Goal: Check status: Check status

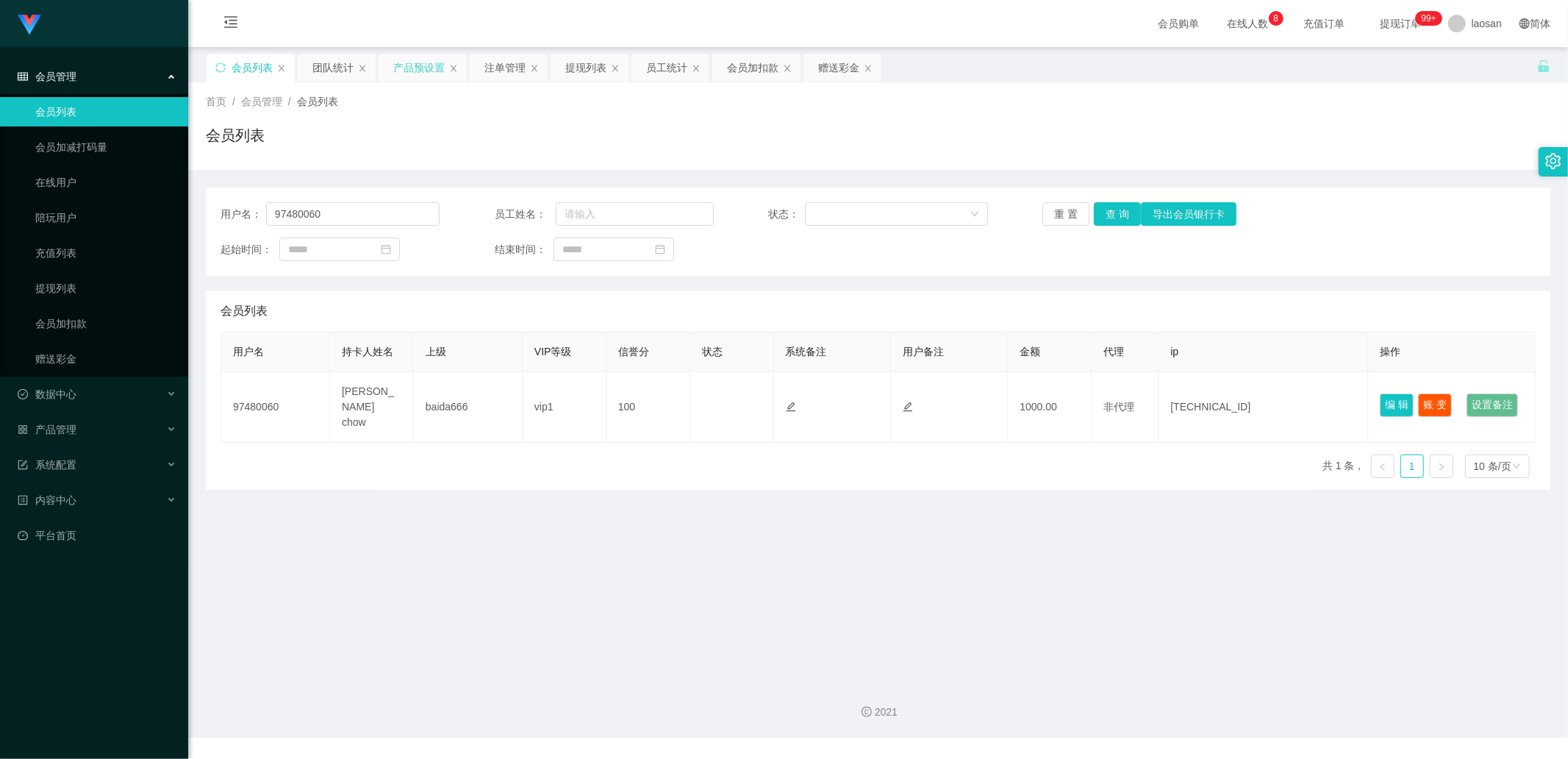
click at [417, 70] on div "产品预设置" at bounding box center [419, 67] width 52 height 28
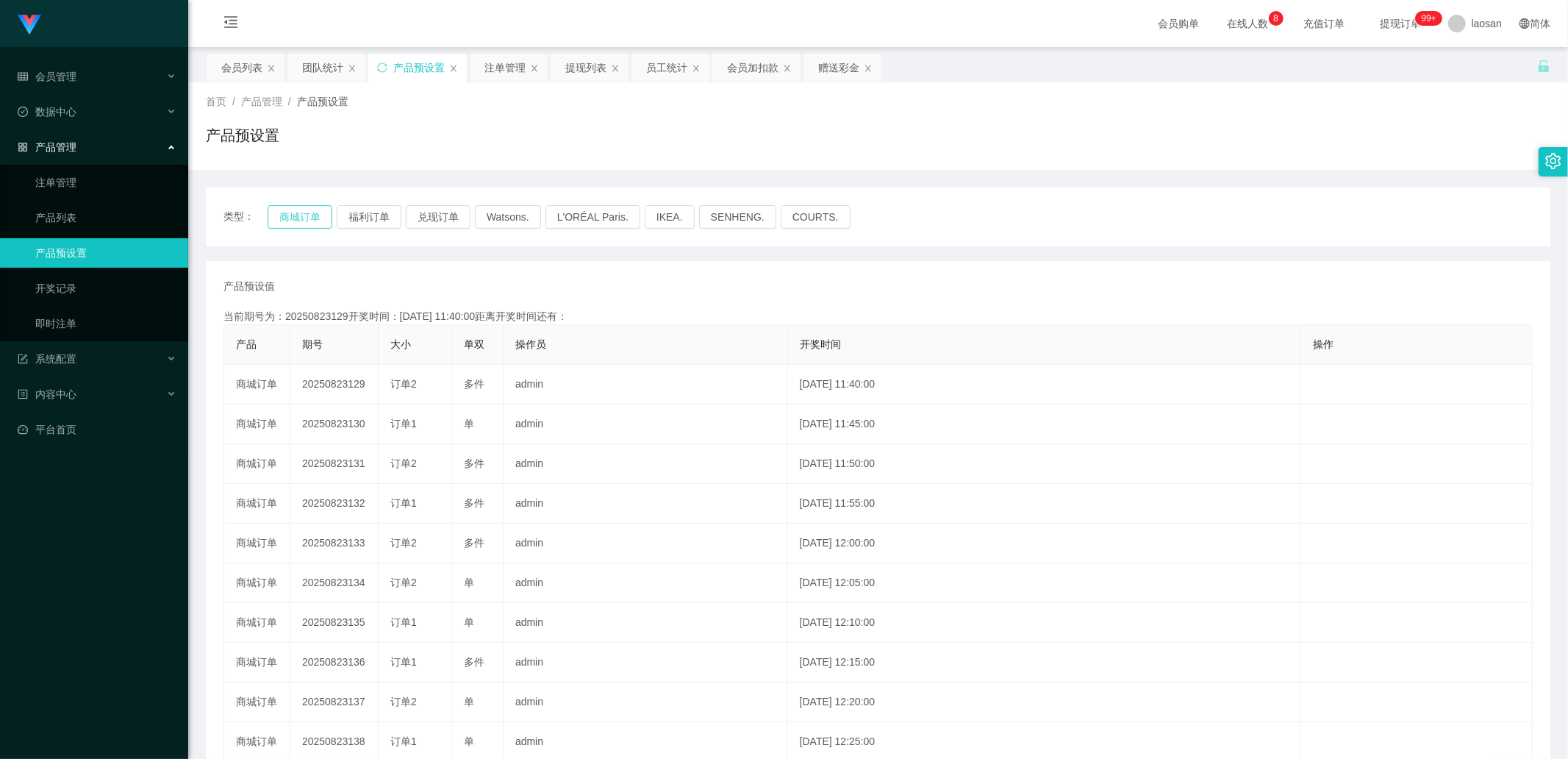
click at [310, 219] on button "商城订单" at bounding box center [300, 217] width 65 height 24
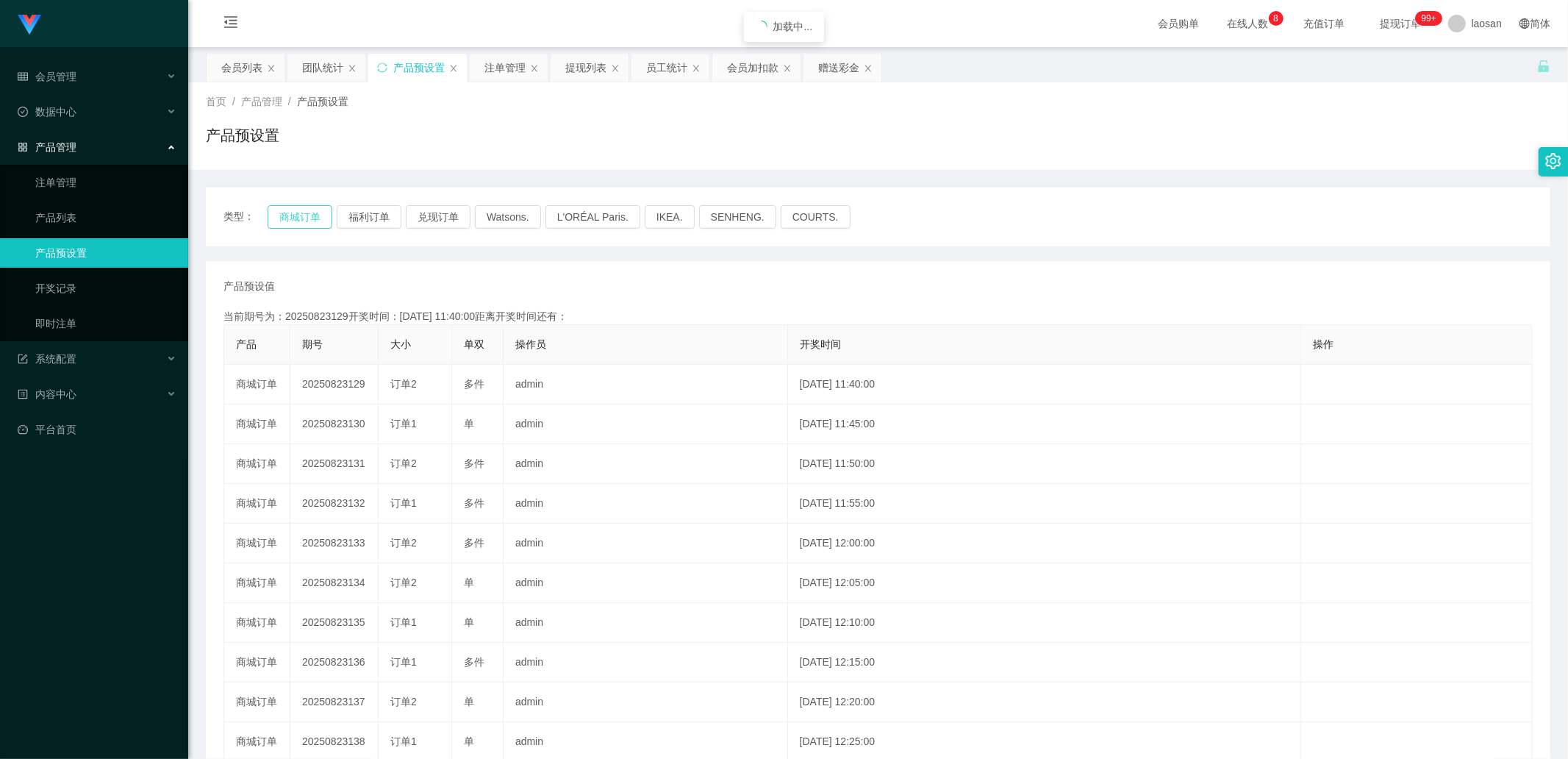
click at [310, 219] on button "商城订单" at bounding box center [300, 217] width 65 height 24
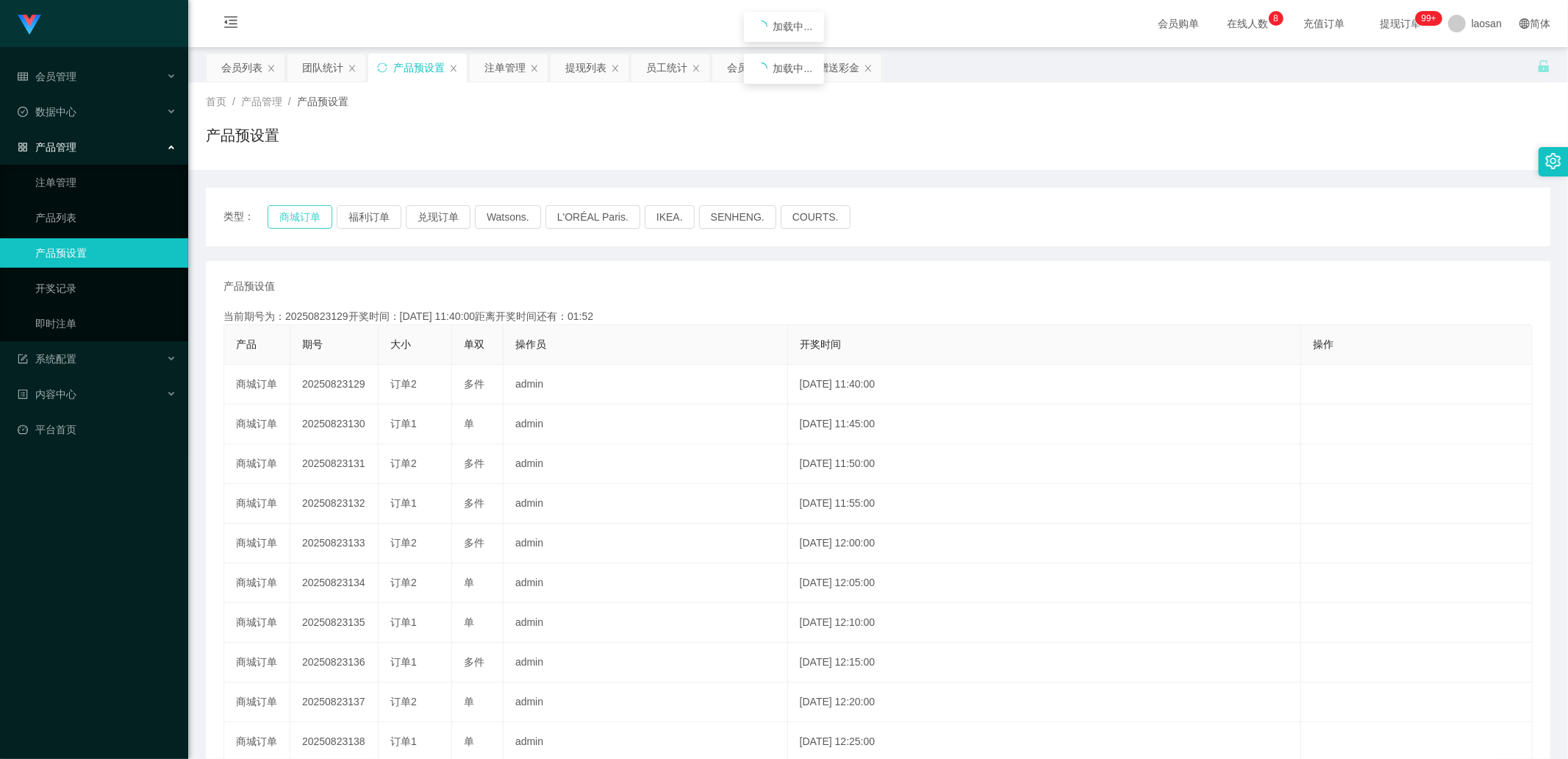
click at [310, 219] on button "商城订单" at bounding box center [300, 217] width 65 height 24
drag, startPoint x: 310, startPoint y: 219, endPoint x: 44, endPoint y: 160, distance: 272.5
click at [310, 219] on button "商城订单" at bounding box center [300, 217] width 65 height 24
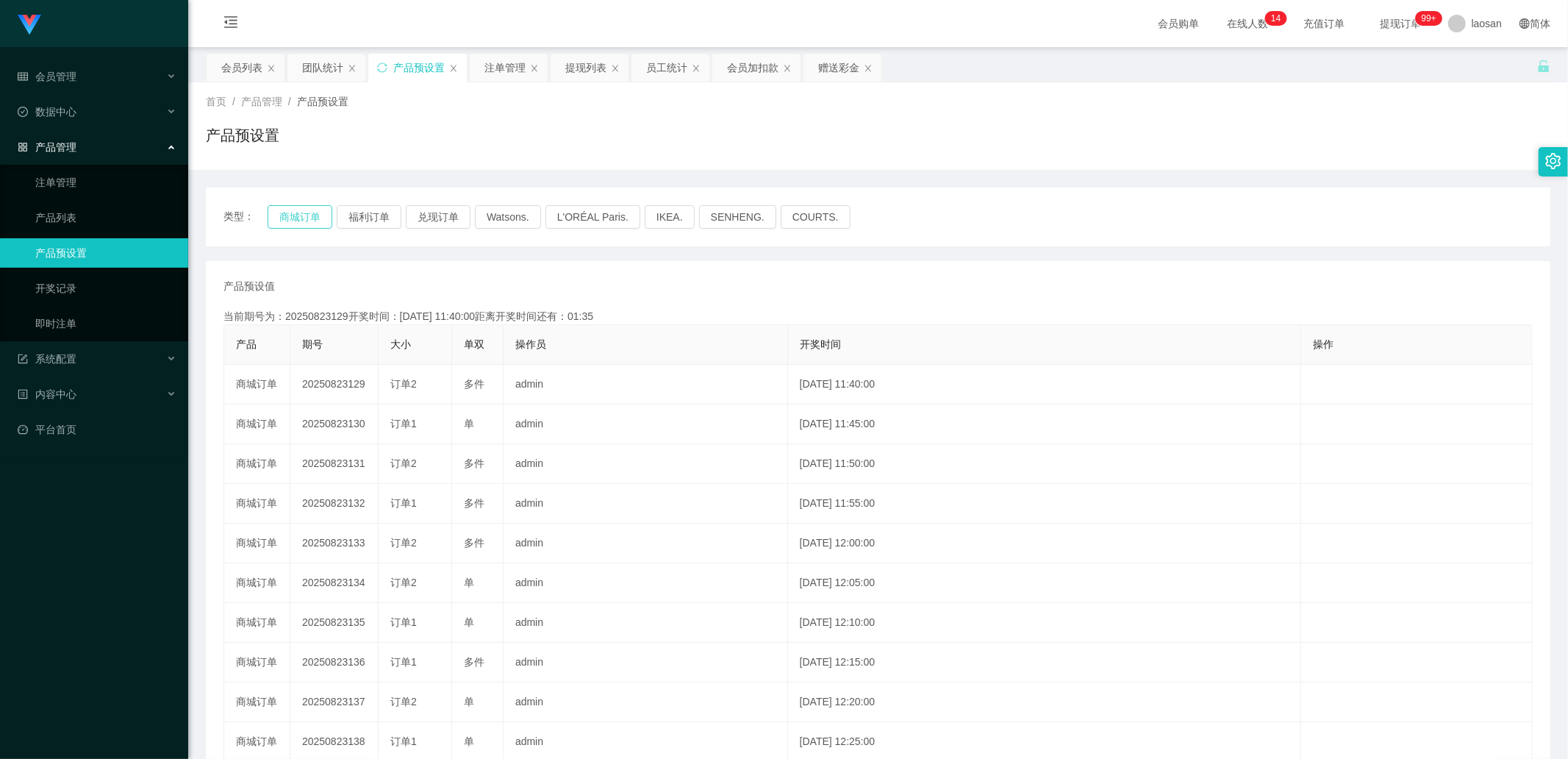
click at [297, 206] on button "商城订单" at bounding box center [300, 217] width 65 height 24
click at [296, 206] on button "商城订单" at bounding box center [300, 217] width 65 height 24
click at [295, 206] on button "商城订单" at bounding box center [300, 217] width 65 height 24
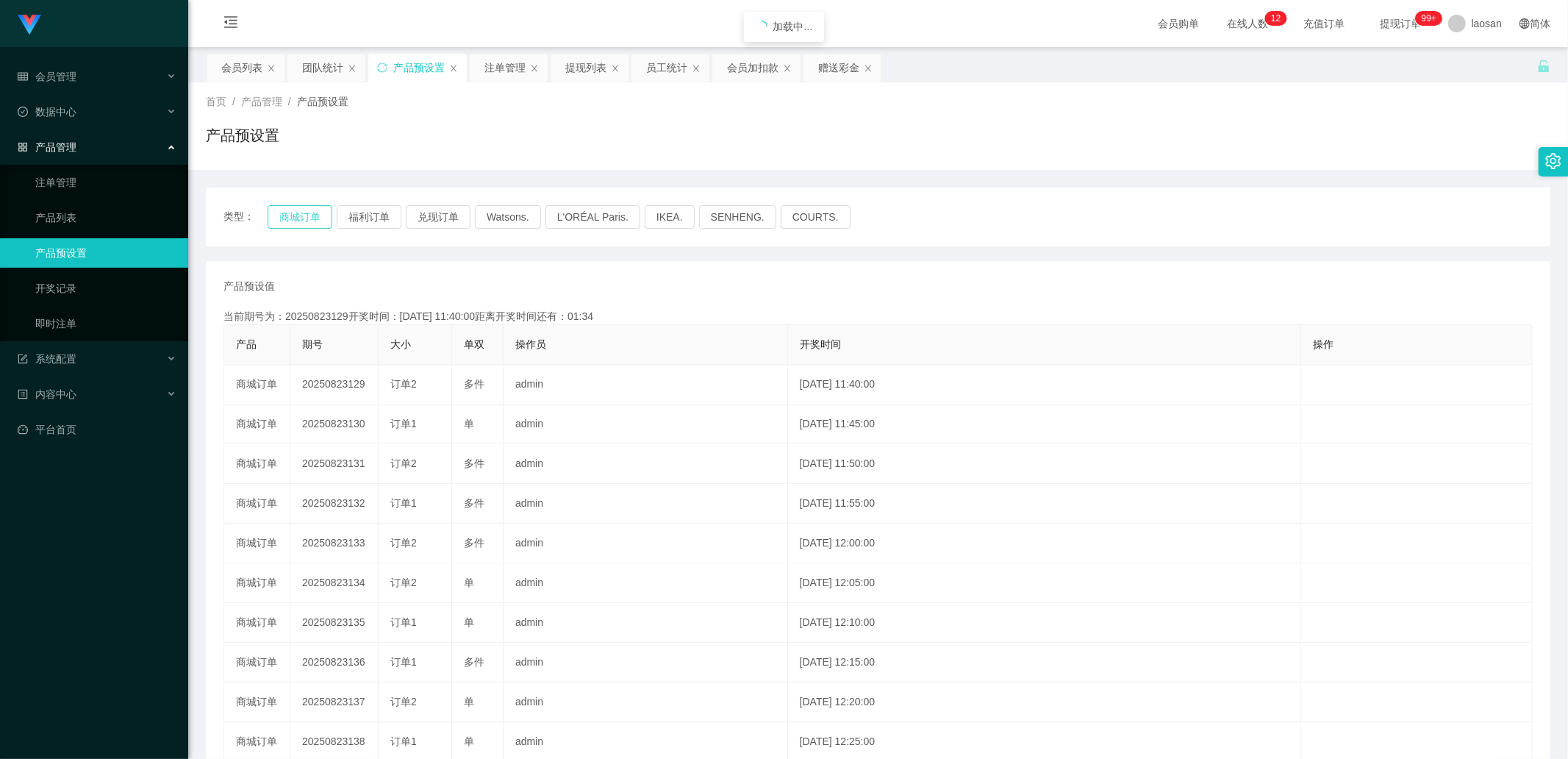
click at [295, 206] on button "商城订单" at bounding box center [300, 217] width 65 height 24
click at [296, 211] on button "商城订单" at bounding box center [300, 217] width 65 height 24
click at [376, 211] on button "福利订单" at bounding box center [369, 217] width 65 height 24
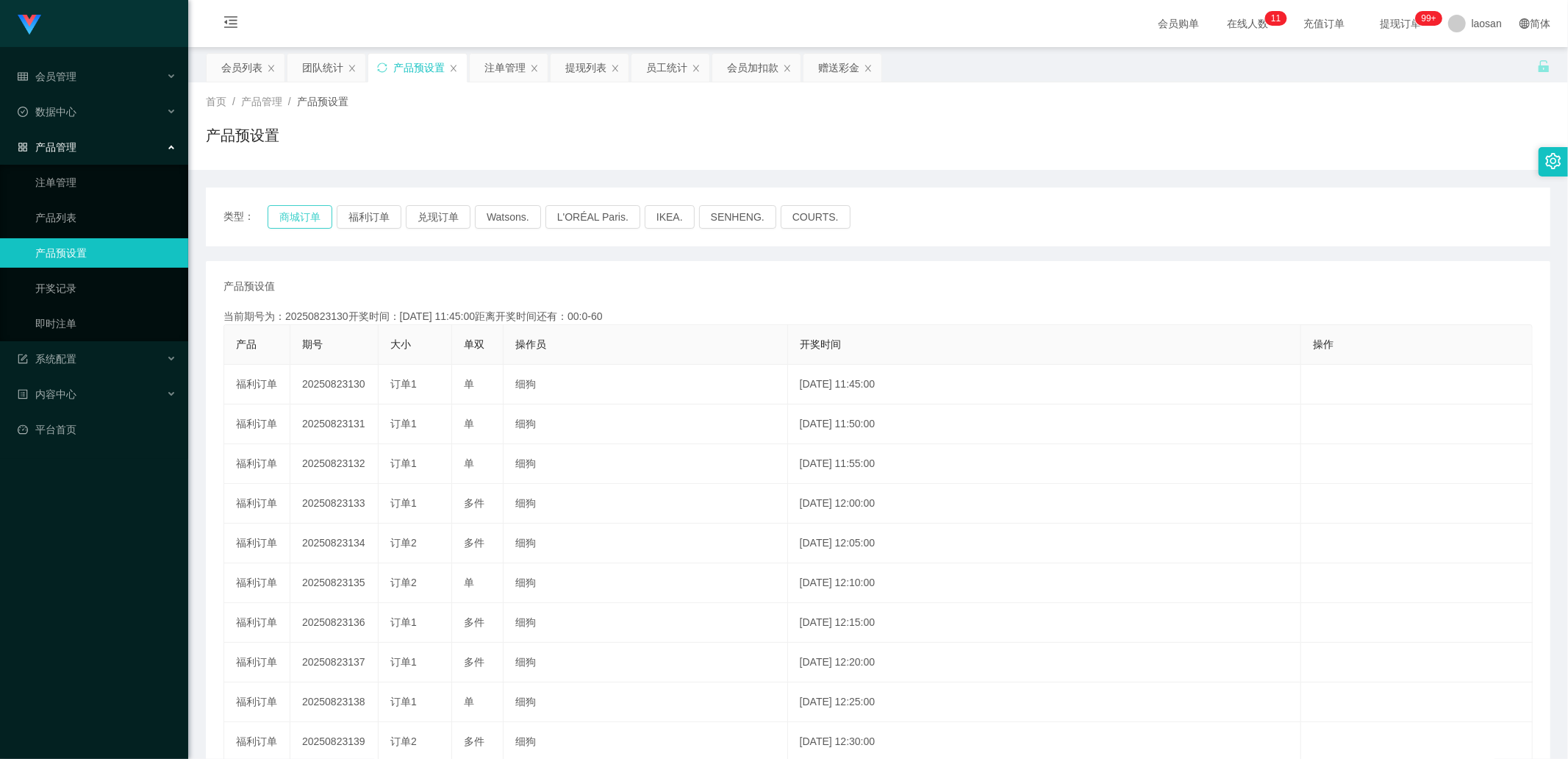
click at [312, 219] on button "商城订单" at bounding box center [300, 217] width 65 height 24
click at [69, 203] on link "产品列表" at bounding box center [105, 218] width 141 height 30
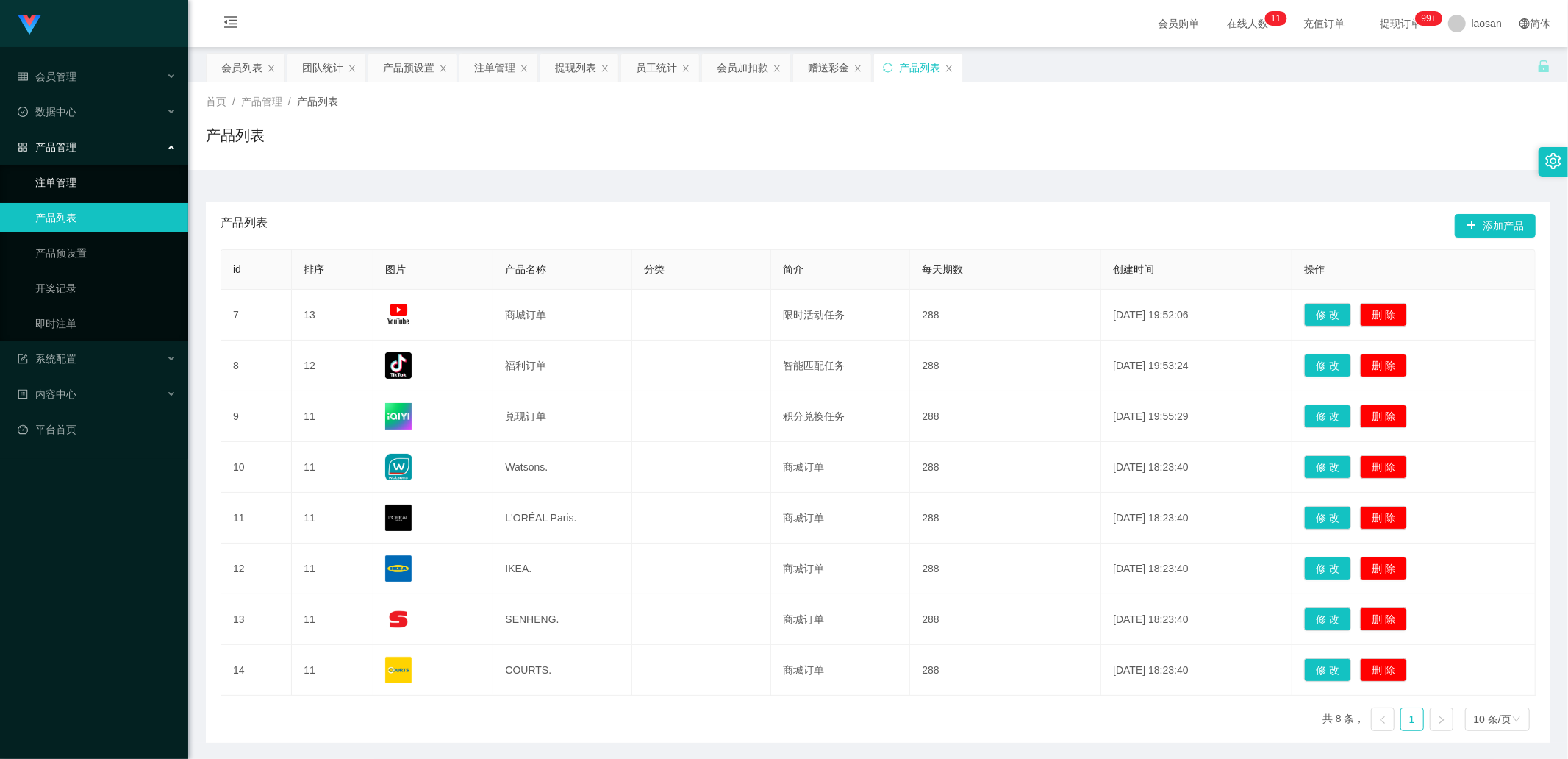
click at [74, 188] on link "注单管理" at bounding box center [105, 183] width 141 height 30
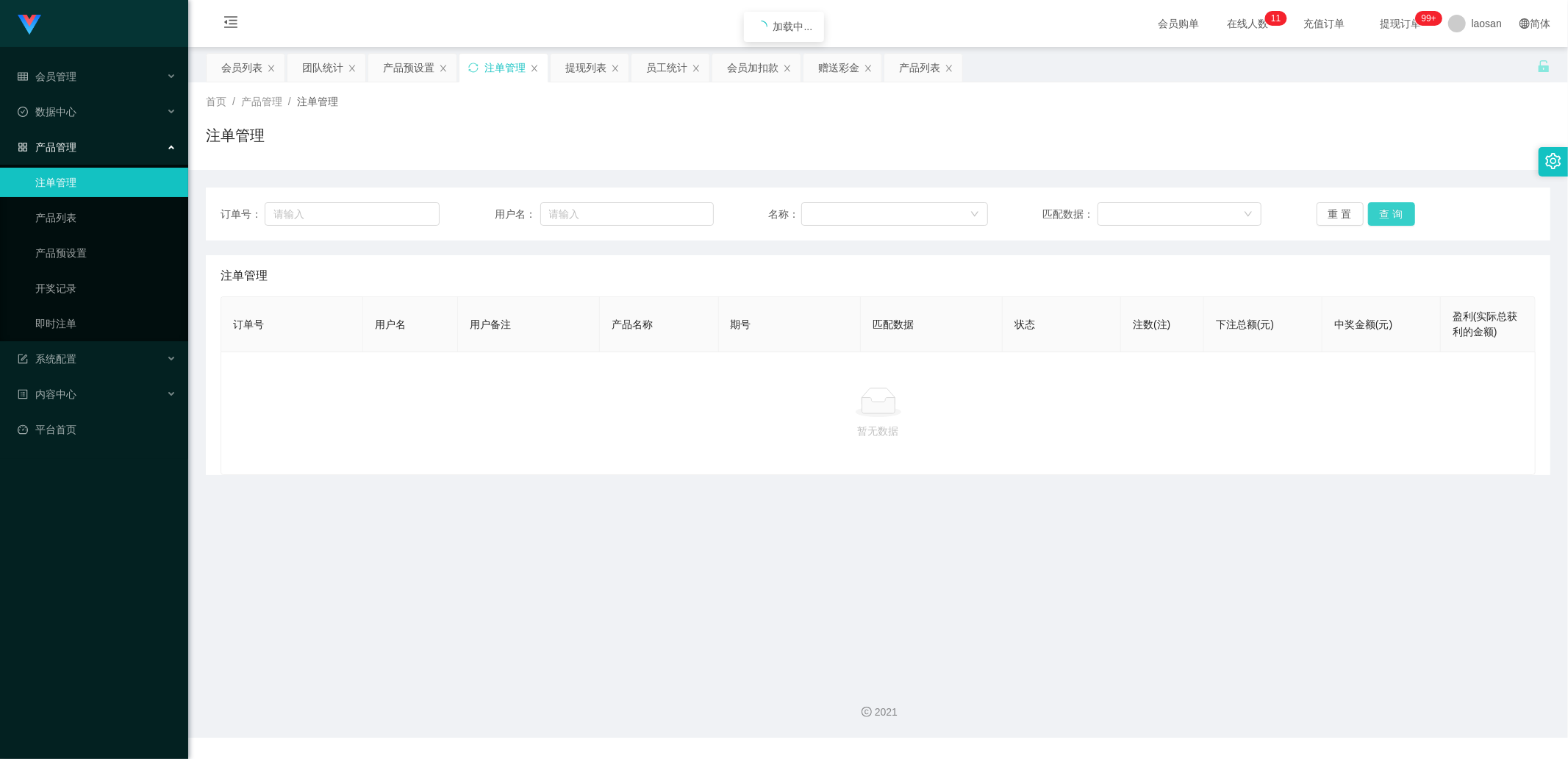
click at [1402, 207] on button "查 询" at bounding box center [1391, 213] width 47 height 24
click at [1392, 207] on div "重 置 查 询" at bounding box center [1426, 213] width 219 height 24
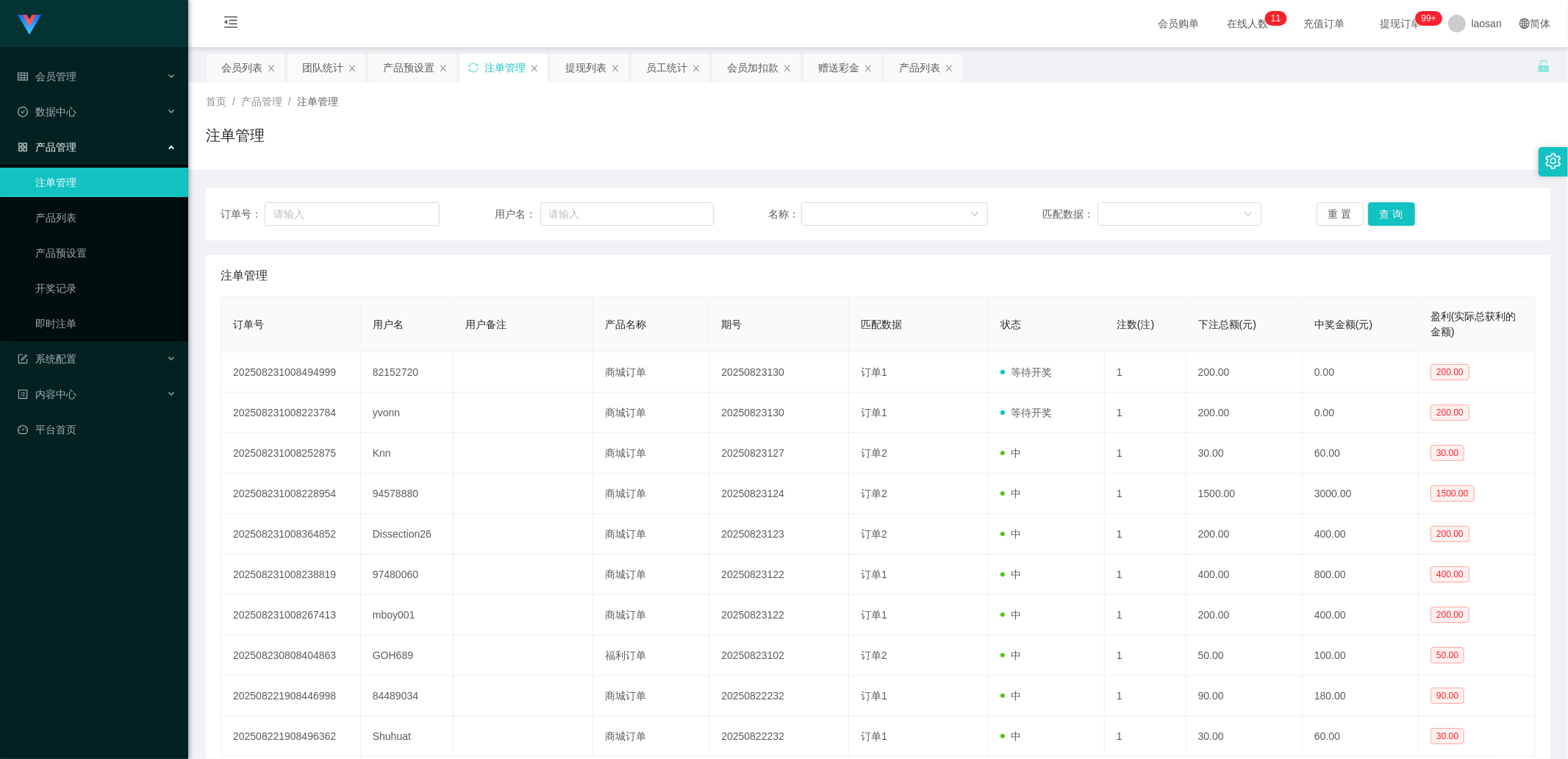
click at [1380, 228] on div "订单号： 用户名： 名称： 匹配数据： 重 置 查 询" at bounding box center [878, 213] width 1344 height 53
drag, startPoint x: 1381, startPoint y: 215, endPoint x: 1237, endPoint y: 253, distance: 148.9
click at [1381, 215] on button "查 询" at bounding box center [1391, 213] width 47 height 24
click at [1399, 197] on div "订单号： 用户名： 名称： 匹配数据： 重 置 查 询" at bounding box center [878, 213] width 1344 height 53
click at [1398, 201] on div "订单号： 用户名： 名称： 匹配数据： 重 置 查 询" at bounding box center [878, 213] width 1344 height 53
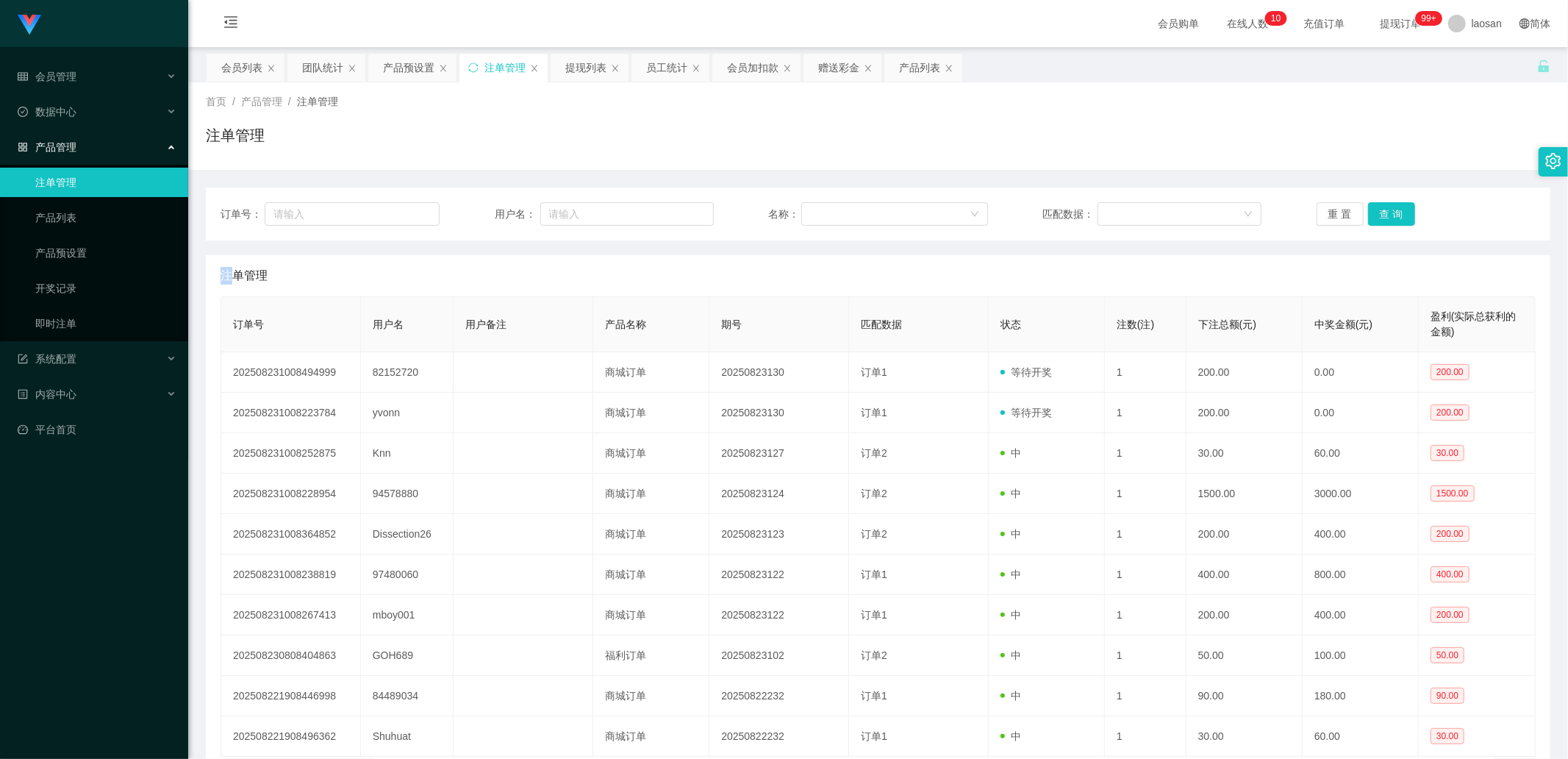
click at [1398, 201] on div "订单号： 用户名： 名称： 匹配数据： 重 置 查 询" at bounding box center [878, 213] width 1344 height 53
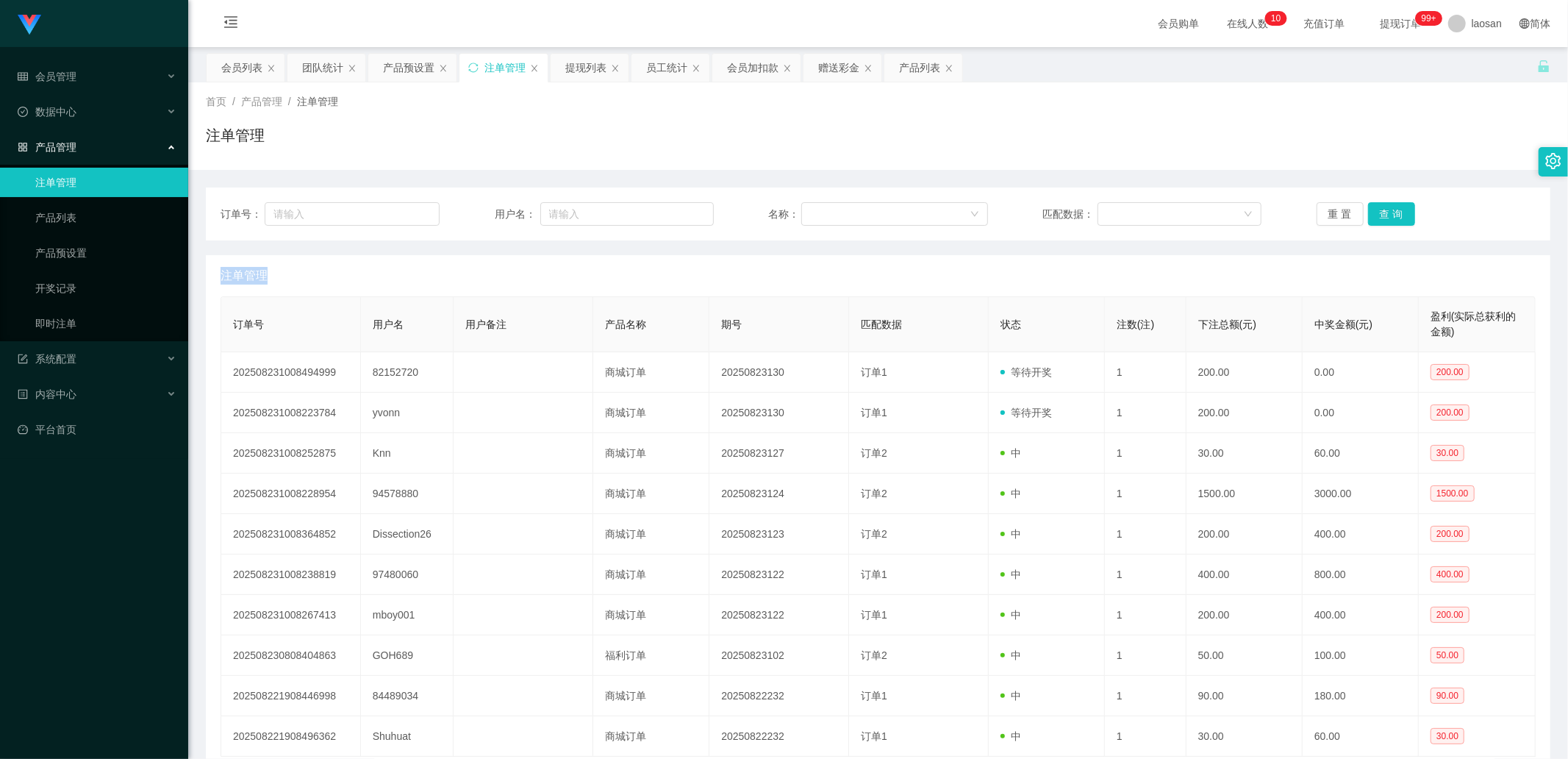
click at [1398, 201] on div "订单号： 用户名： 名称： 匹配数据： 重 置 查 询" at bounding box center [878, 213] width 1344 height 53
click at [1368, 214] on button "查 询" at bounding box center [1391, 213] width 47 height 24
click at [1368, 214] on div "重 置 查 询" at bounding box center [1426, 213] width 219 height 24
click at [1368, 214] on button "查 询" at bounding box center [1391, 213] width 47 height 24
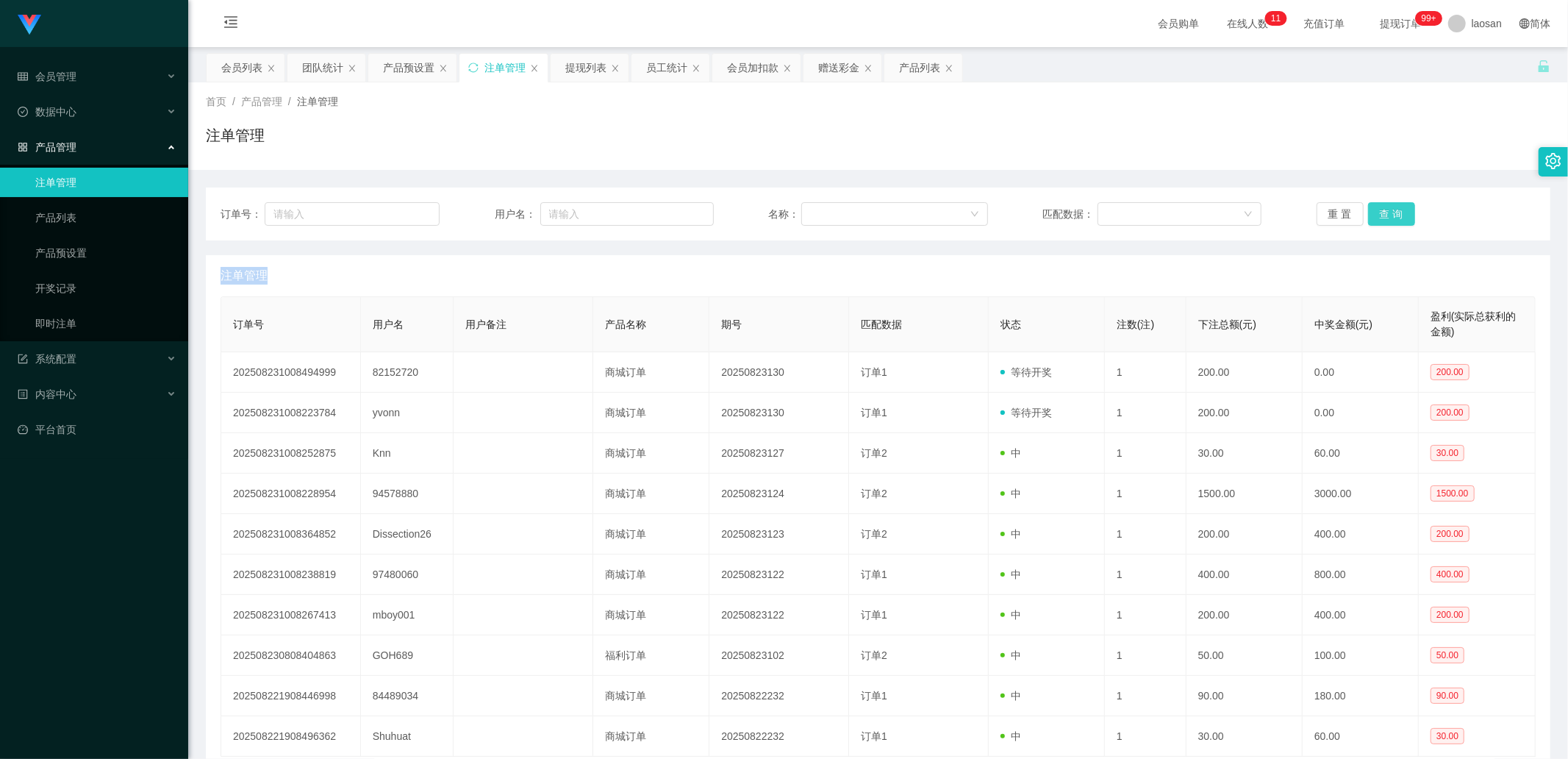
click at [1368, 214] on div "重 置 查 询" at bounding box center [1426, 213] width 219 height 24
click at [1368, 214] on button "查 询" at bounding box center [1391, 213] width 47 height 24
click at [1368, 214] on div "重 置 查 询" at bounding box center [1426, 213] width 219 height 24
click at [1368, 214] on button "查 询" at bounding box center [1391, 213] width 47 height 24
click at [1405, 209] on button "查 询" at bounding box center [1391, 213] width 47 height 24
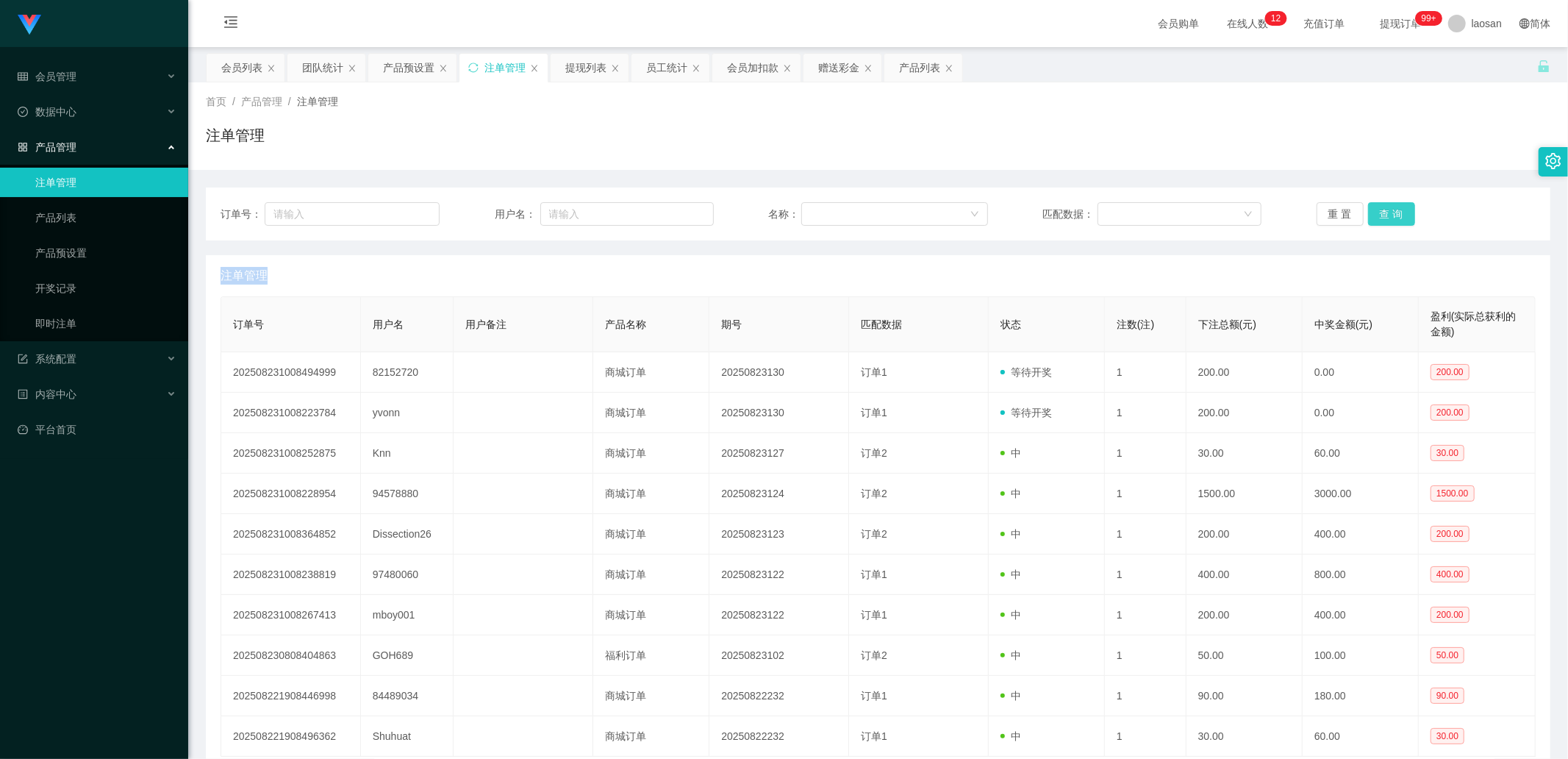
click at [1398, 209] on button "查 询" at bounding box center [1391, 213] width 47 height 24
click at [1398, 209] on div "重 置 查 询" at bounding box center [1426, 213] width 219 height 24
click at [1398, 209] on button "查 询" at bounding box center [1391, 213] width 47 height 24
click at [1398, 209] on div "重 置 查 询" at bounding box center [1426, 213] width 219 height 24
click at [1398, 209] on button "查 询" at bounding box center [1399, 213] width 63 height 24
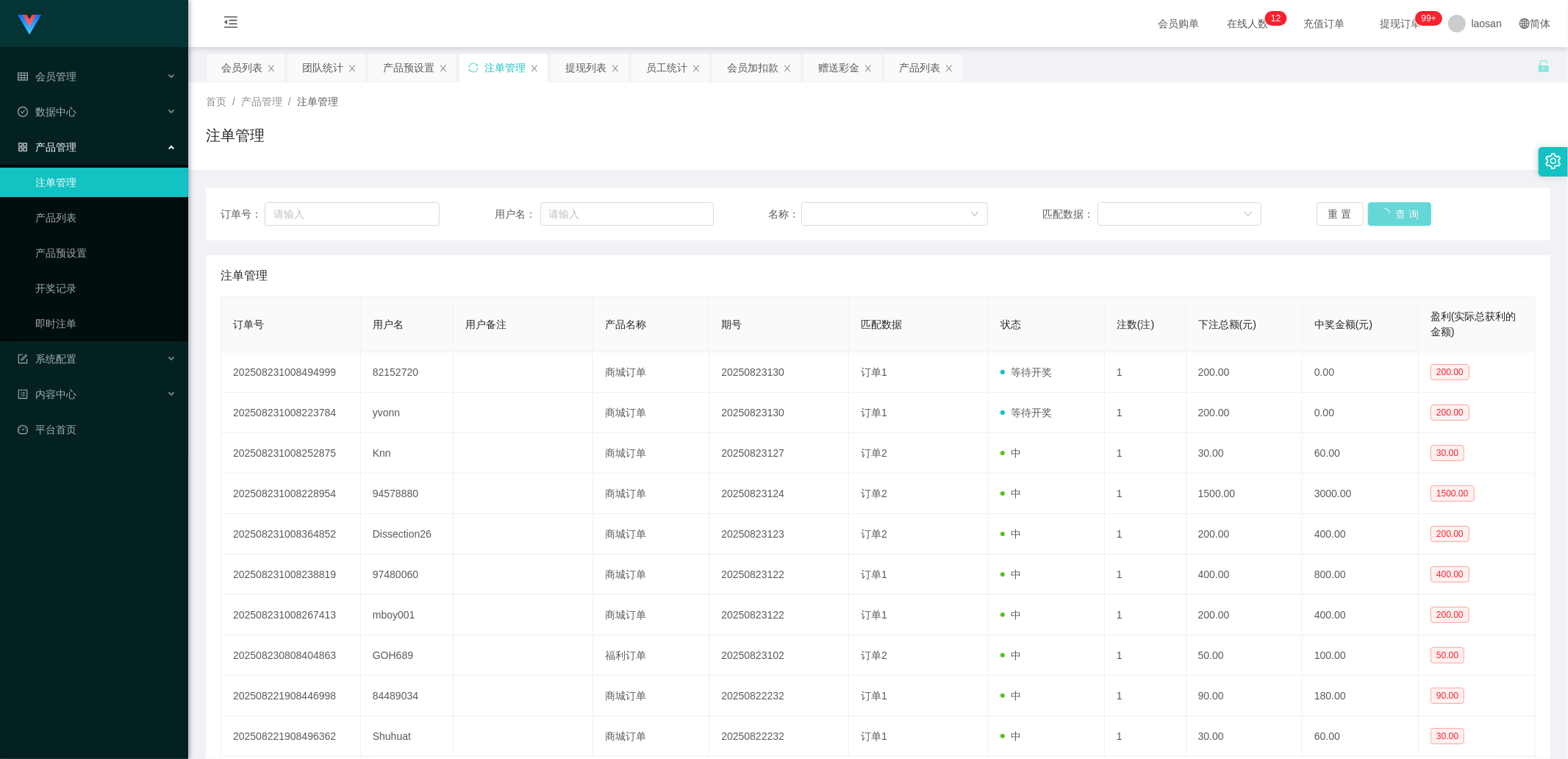
click at [1397, 209] on div "重 置 查 询" at bounding box center [1426, 213] width 219 height 24
click at [1397, 209] on button "查 询" at bounding box center [1391, 213] width 47 height 24
click at [1397, 209] on div "重 置 查 询" at bounding box center [1426, 213] width 219 height 24
click at [1397, 209] on button "查 询" at bounding box center [1391, 213] width 47 height 24
click at [1397, 209] on div "重 置 查 询" at bounding box center [1426, 213] width 219 height 24
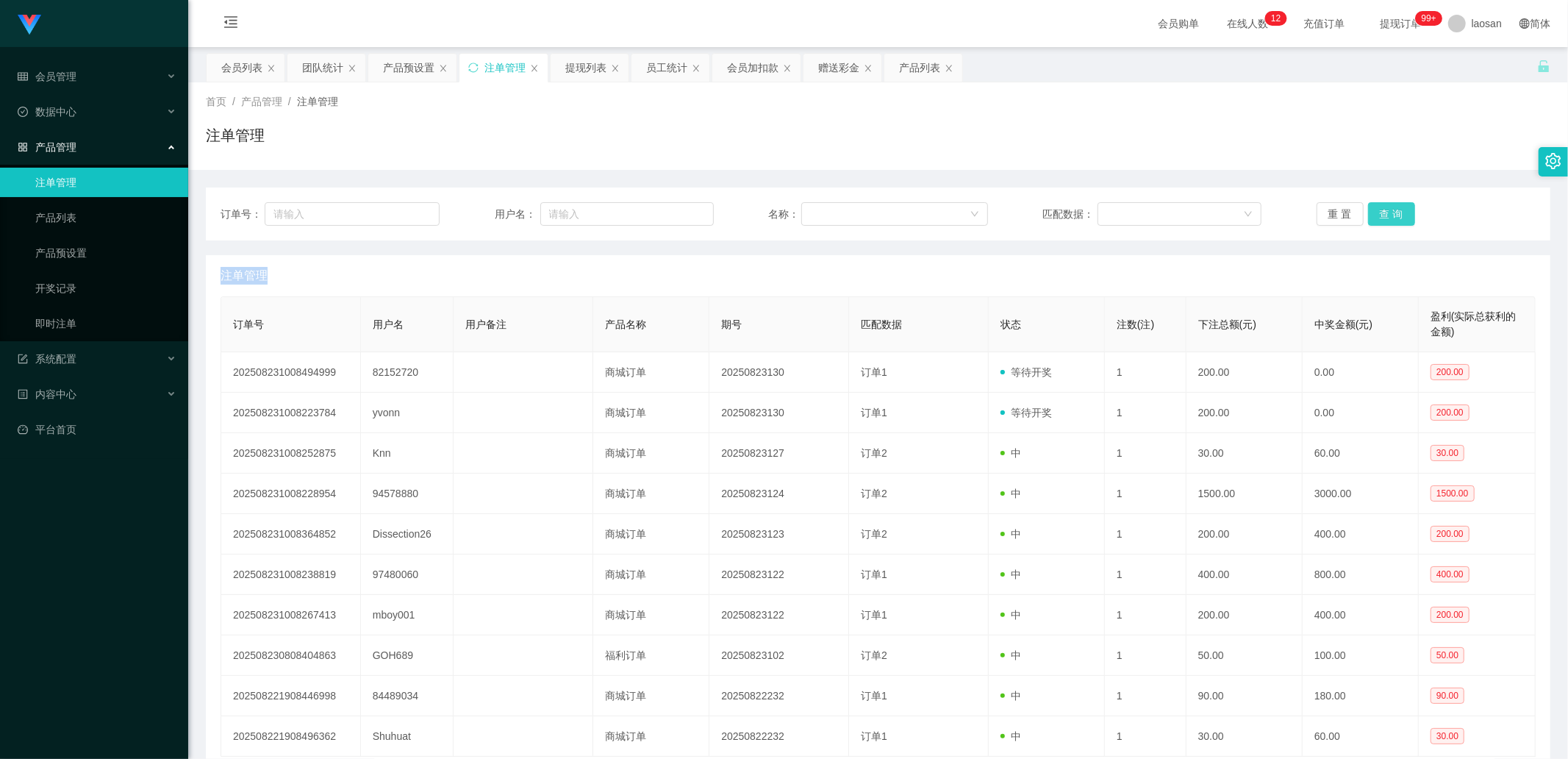
click at [1397, 209] on button "查 询" at bounding box center [1391, 213] width 47 height 24
click at [1397, 209] on div "重 置 查 询" at bounding box center [1426, 213] width 219 height 24
click at [1397, 209] on button "查 询" at bounding box center [1391, 213] width 47 height 24
click at [1397, 209] on div "重 置 查 询" at bounding box center [1426, 213] width 219 height 24
click at [1382, 215] on button "查 询" at bounding box center [1391, 213] width 47 height 24
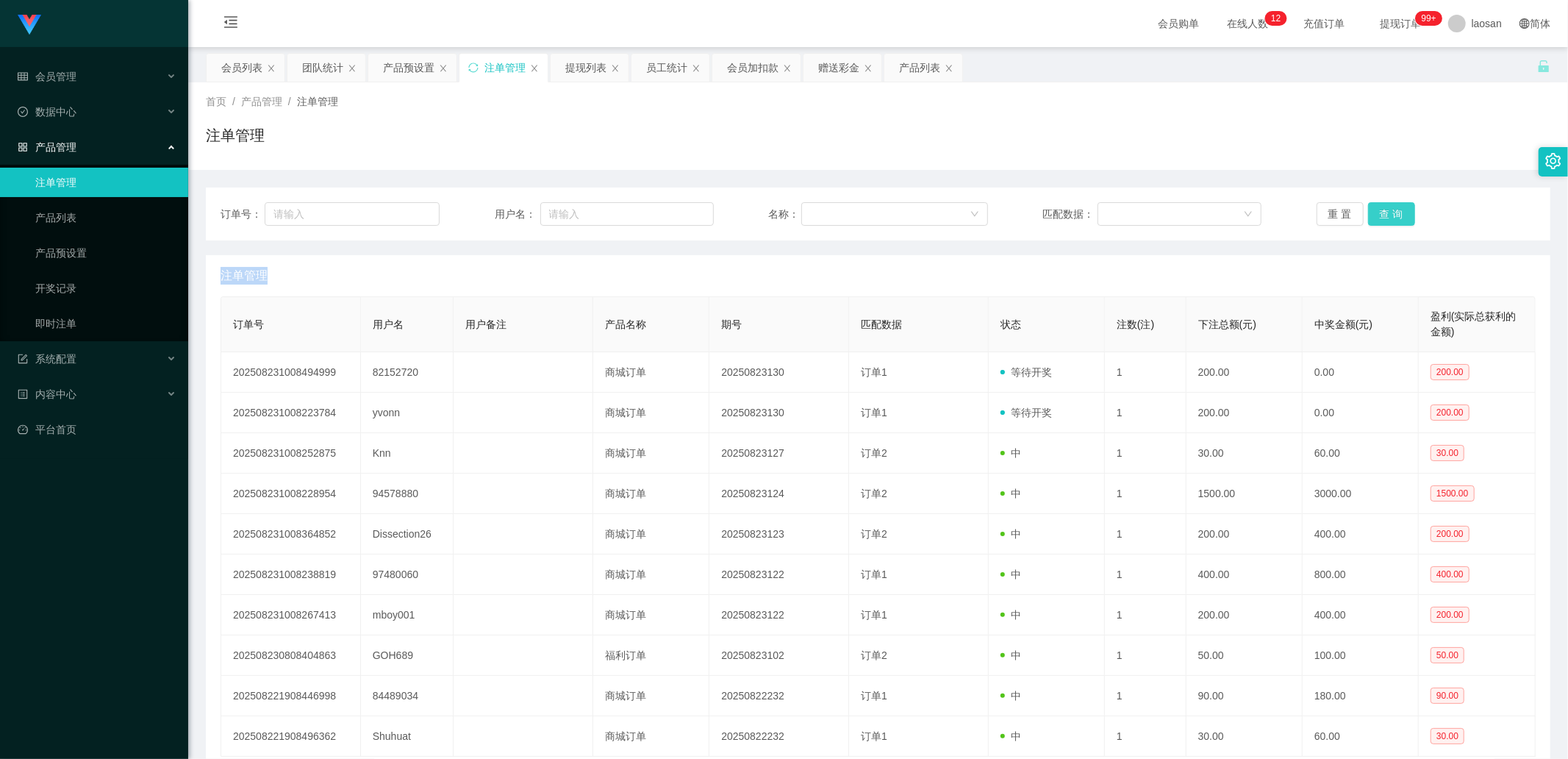
click at [1382, 215] on div "重 置 查 询" at bounding box center [1426, 213] width 219 height 24
click at [1382, 215] on button "查 询" at bounding box center [1391, 213] width 47 height 24
click at [1382, 215] on div "重 置 查 询" at bounding box center [1426, 213] width 219 height 24
click at [1382, 215] on button "查 询" at bounding box center [1391, 213] width 47 height 24
click at [1382, 215] on div "重 置 查 询" at bounding box center [1426, 213] width 219 height 24
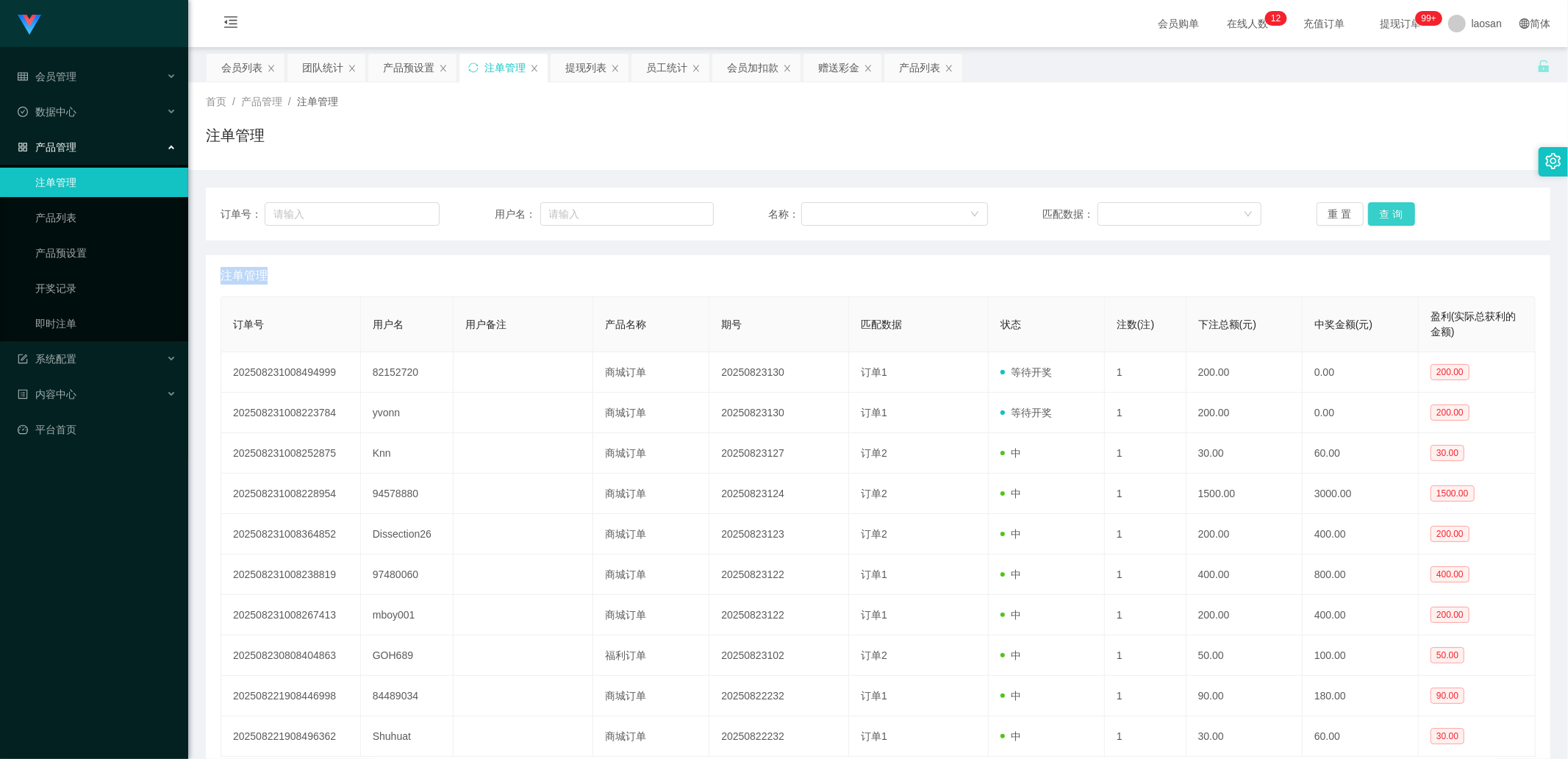
drag, startPoint x: 1382, startPoint y: 215, endPoint x: 1375, endPoint y: 214, distance: 7.1
click at [1382, 215] on button "查 询" at bounding box center [1391, 213] width 47 height 24
drag, startPoint x: 1391, startPoint y: 215, endPoint x: 1377, endPoint y: 215, distance: 14.0
click at [1391, 215] on button "查 询" at bounding box center [1391, 213] width 47 height 24
click at [1377, 215] on div "重 置 查 询" at bounding box center [1426, 213] width 219 height 24
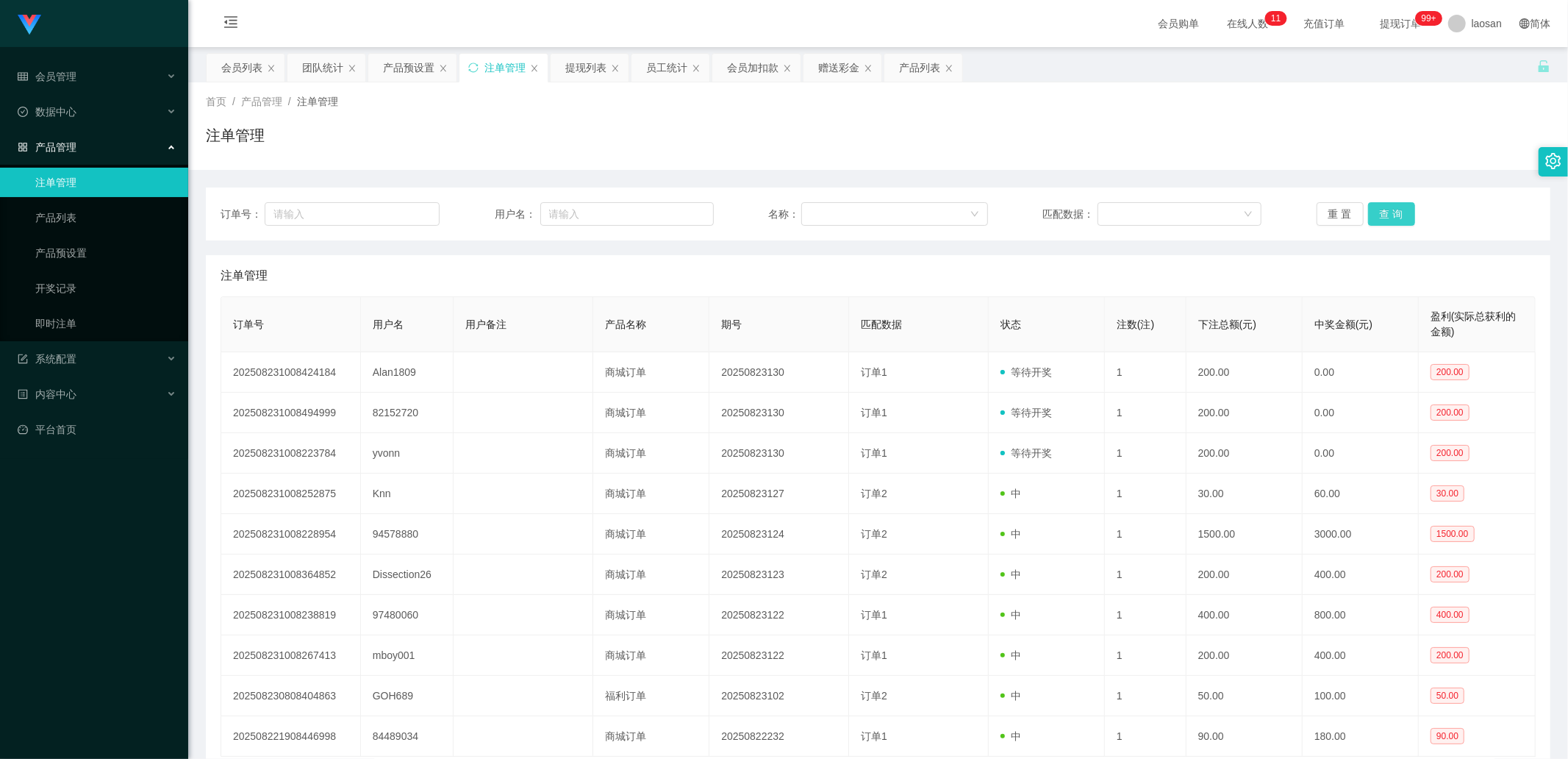
click at [1377, 215] on button "查 询" at bounding box center [1391, 213] width 47 height 24
click at [1377, 215] on div "重 置 查 询" at bounding box center [1426, 213] width 219 height 24
click at [1377, 215] on button "查 询" at bounding box center [1391, 213] width 47 height 24
click at [1400, 215] on button "查 询" at bounding box center [1391, 213] width 47 height 24
click at [1401, 213] on div "重 置 查 询" at bounding box center [1426, 213] width 219 height 24
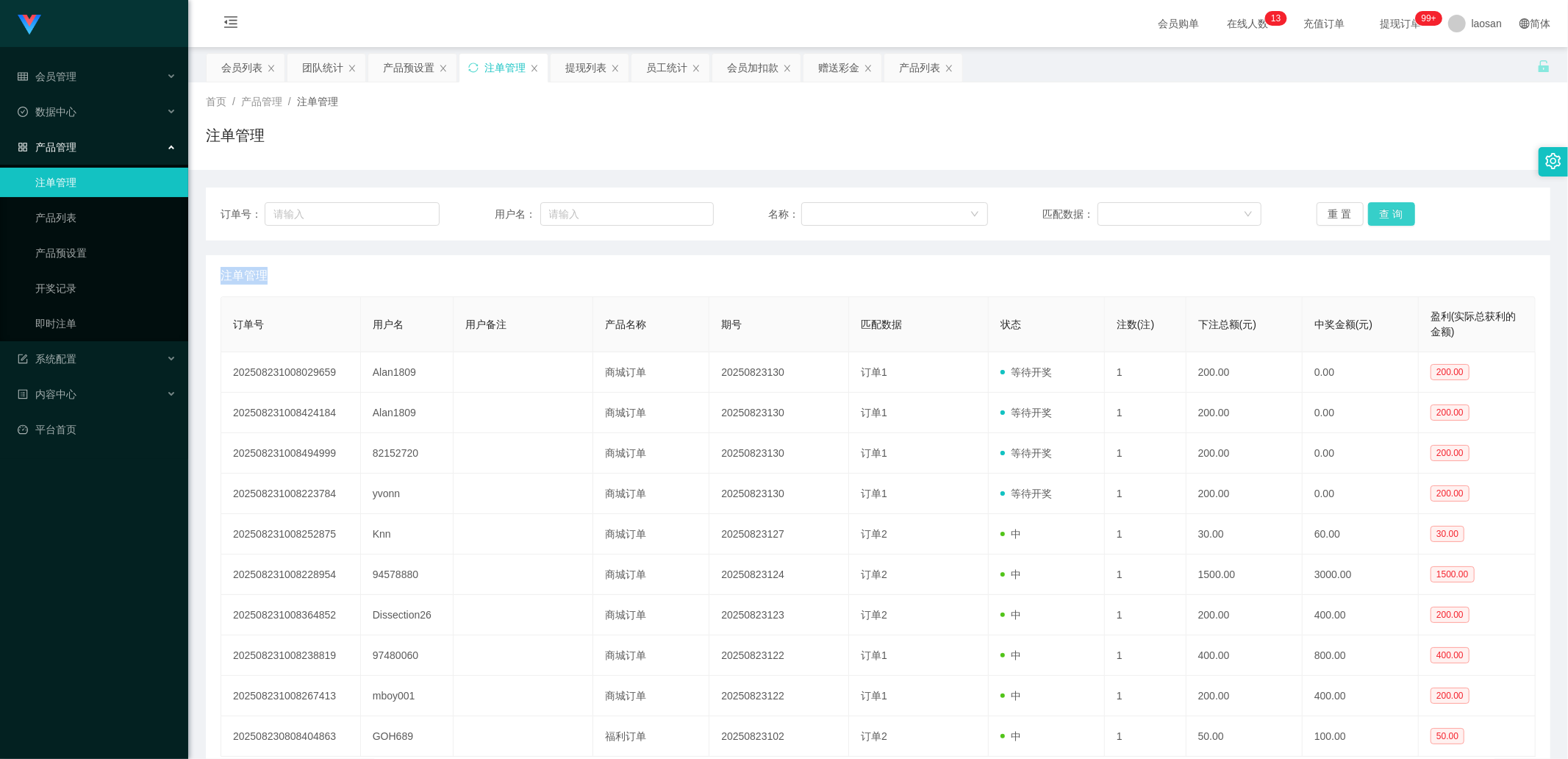
click at [1401, 213] on button "查 询" at bounding box center [1391, 213] width 47 height 24
click at [1401, 213] on div "重 置 查 询" at bounding box center [1426, 213] width 219 height 24
click at [1391, 203] on button "查 询" at bounding box center [1391, 213] width 47 height 24
click at [1391, 203] on div "重 置 查 询" at bounding box center [1426, 213] width 219 height 24
click at [1391, 203] on button "查 询" at bounding box center [1391, 213] width 47 height 24
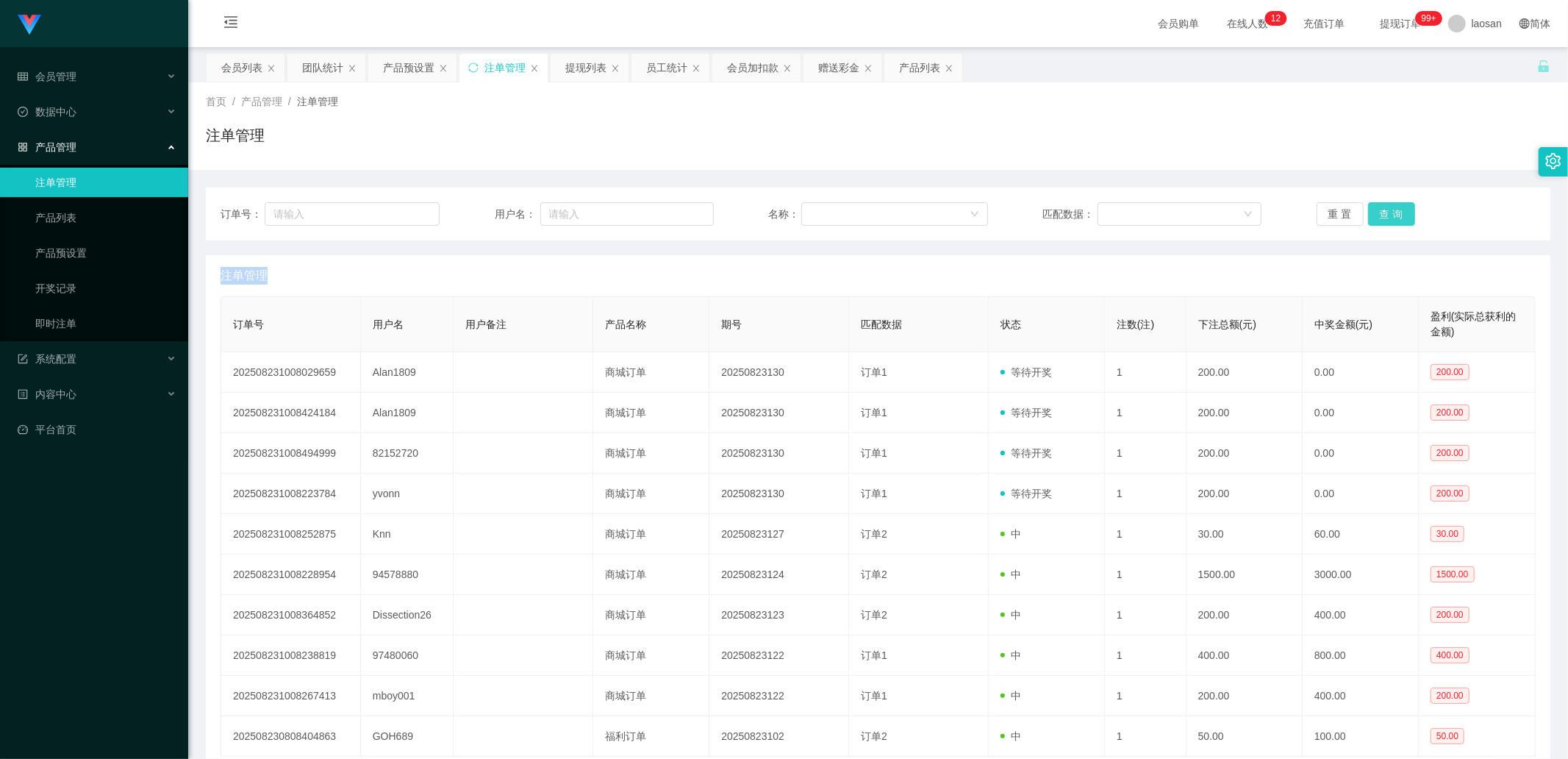
drag, startPoint x: 1388, startPoint y: 224, endPoint x: 1393, endPoint y: 217, distance: 8.6
click at [1391, 219] on button "查 询" at bounding box center [1391, 213] width 47 height 24
click at [1393, 213] on button "查 询" at bounding box center [1391, 213] width 47 height 24
click at [1395, 212] on button "查 询" at bounding box center [1391, 213] width 47 height 24
click at [1376, 206] on button "查 询" at bounding box center [1391, 213] width 47 height 24
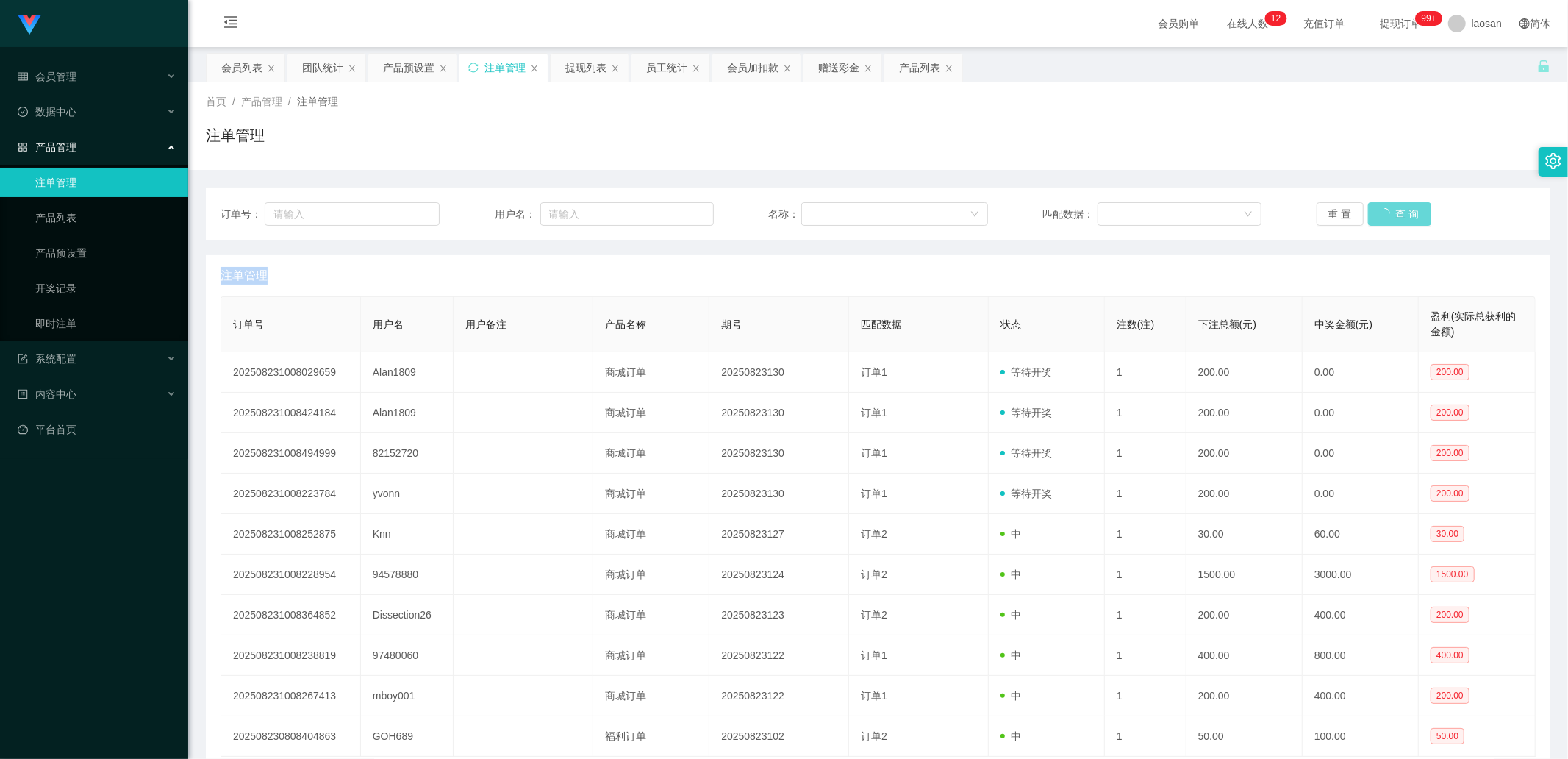
click at [1376, 206] on div "重 置 查 询" at bounding box center [1426, 213] width 219 height 24
click at [1377, 206] on button "查 询" at bounding box center [1391, 213] width 47 height 24
